Goal: Find contact information: Find contact information

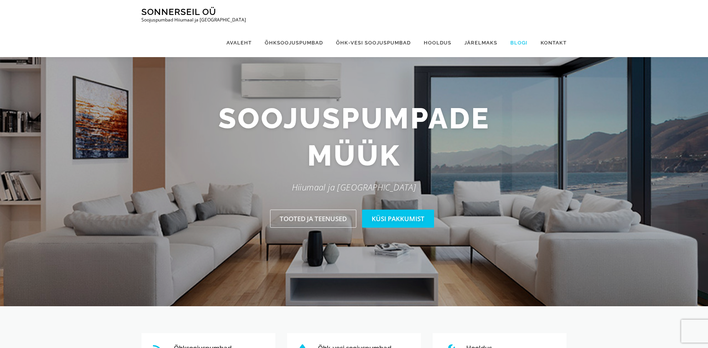
click at [518, 28] on link "Blogi" at bounding box center [519, 42] width 30 height 29
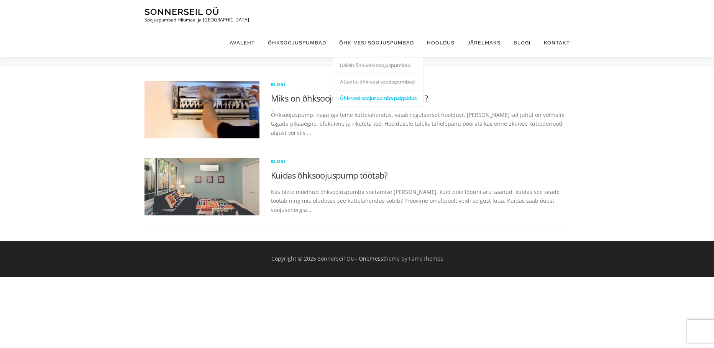
click at [371, 90] on link "Õhk-vesi soojuspumba paigaldus" at bounding box center [378, 98] width 90 height 16
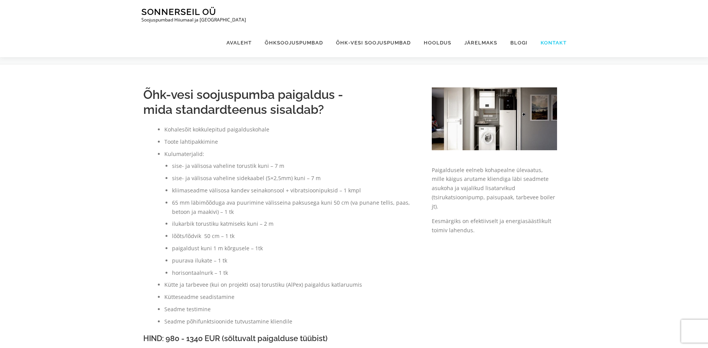
click at [554, 28] on link "Kontakt" at bounding box center [550, 42] width 33 height 29
